Goal: Find specific page/section: Find specific page/section

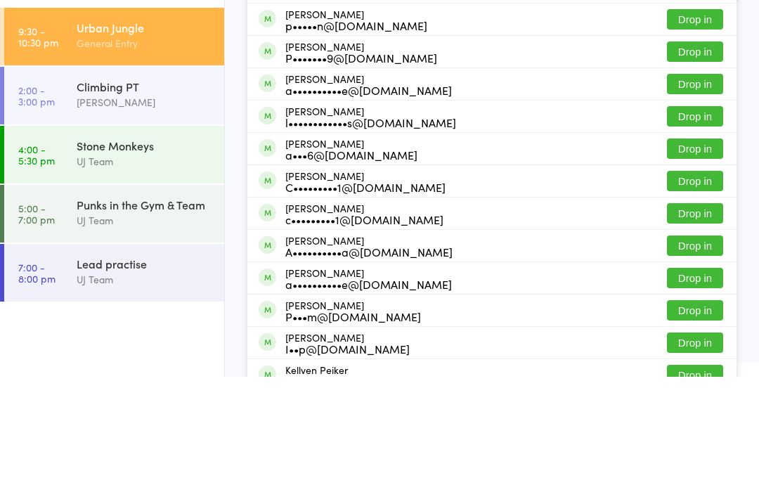
type input "Pei"
click at [705, 97] on button "Drop in" at bounding box center [695, 107] width 56 height 20
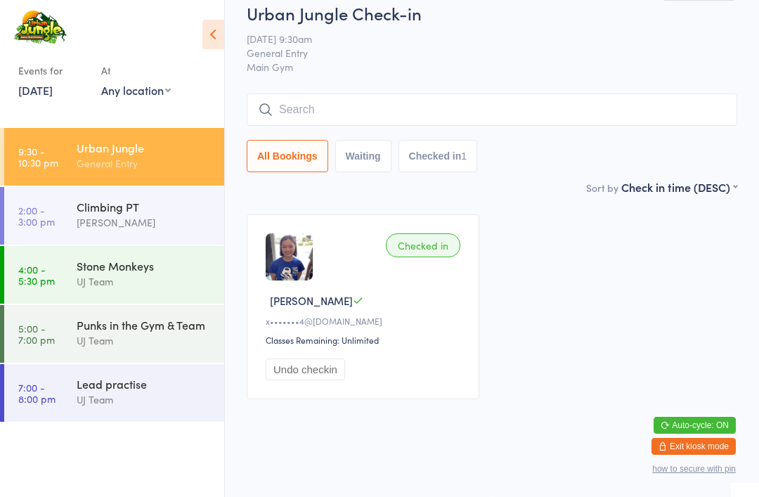
click at [157, 221] on div "[PERSON_NAME]" at bounding box center [145, 222] width 136 height 16
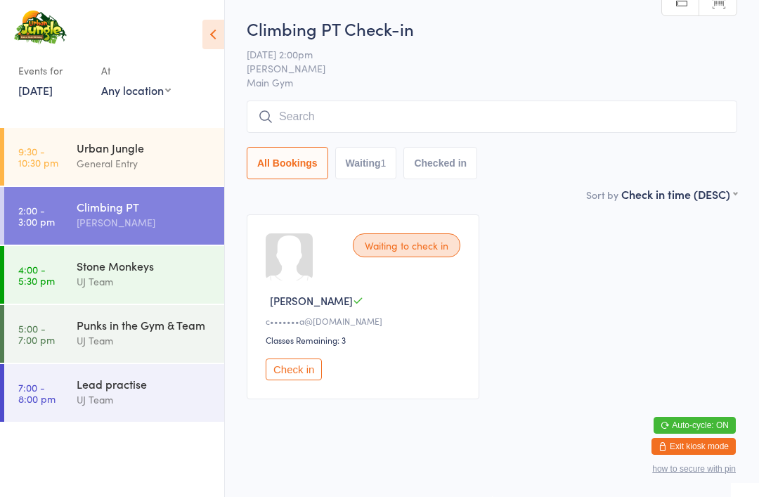
click at [113, 273] on div "Stone Monkeys" at bounding box center [145, 265] width 136 height 15
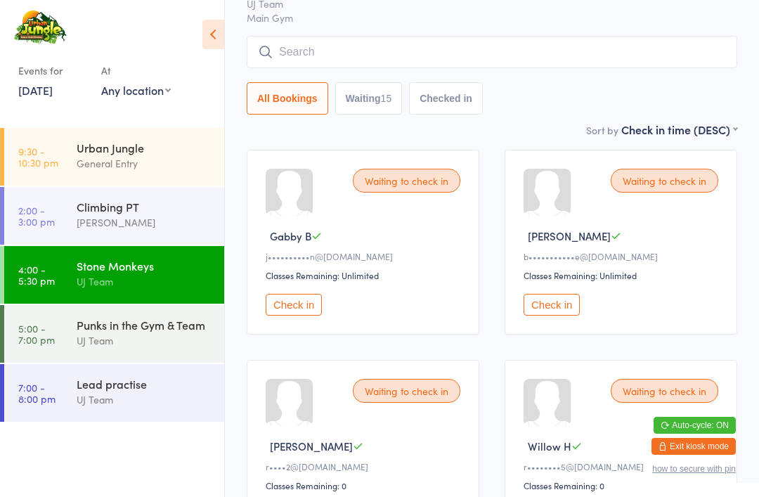
click at [149, 328] on div "Punks in the Gym & Team" at bounding box center [145, 324] width 136 height 15
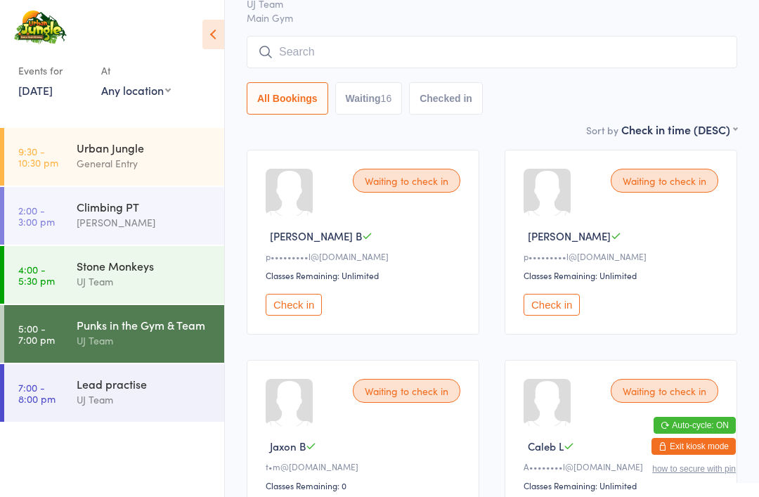
click at [127, 401] on div "UJ Team" at bounding box center [145, 400] width 136 height 16
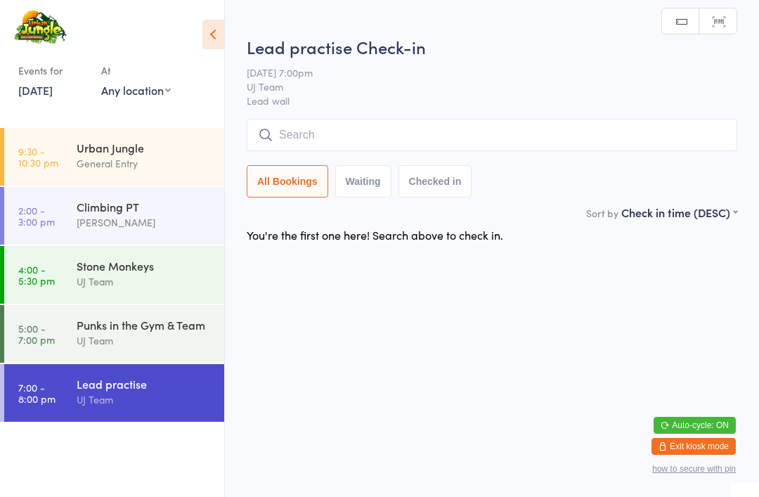
click at [141, 153] on div "Urban Jungle" at bounding box center [145, 147] width 136 height 15
